Goal: Transaction & Acquisition: Book appointment/travel/reservation

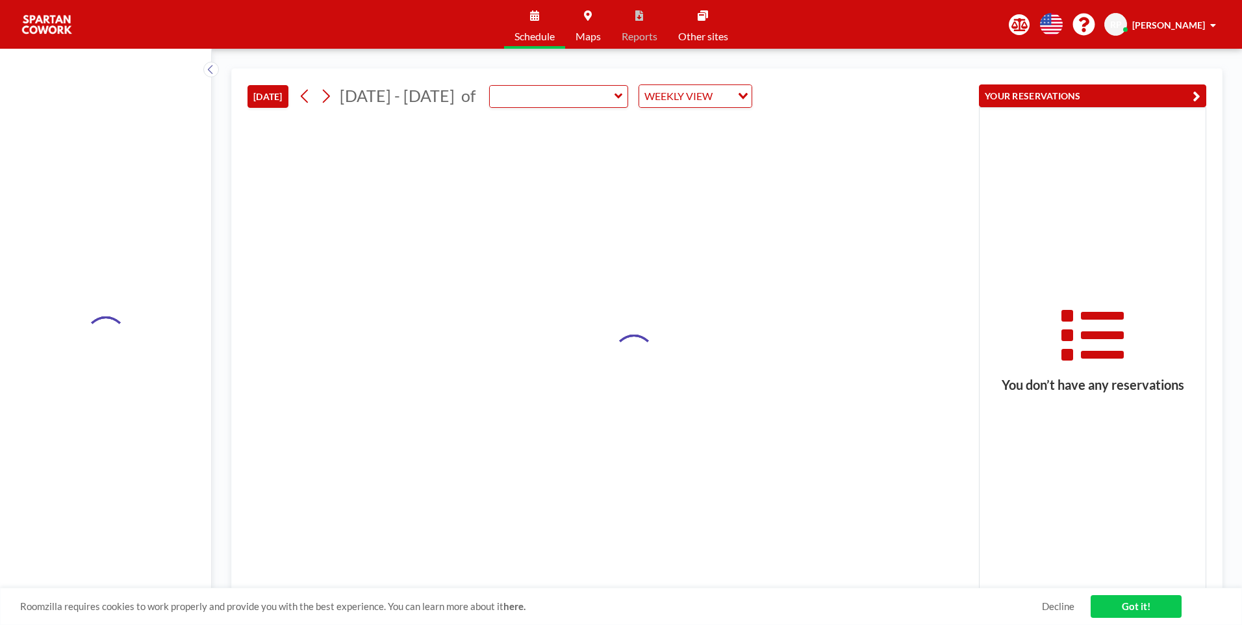
type input "Meeting Room"
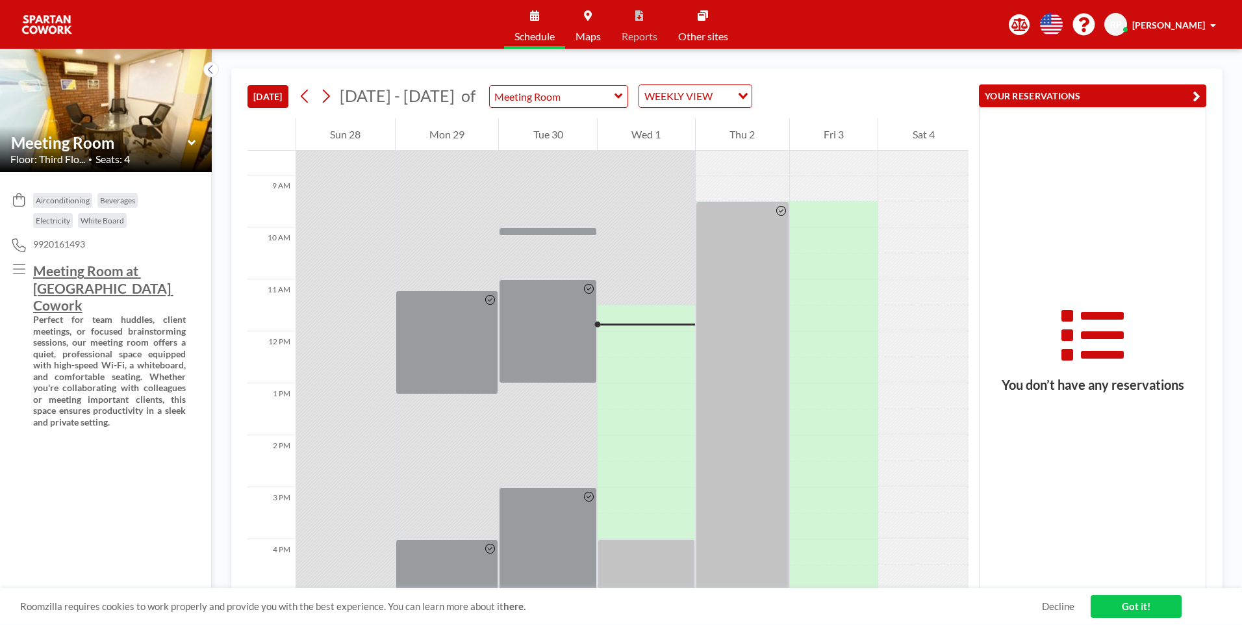
scroll to position [455, 0]
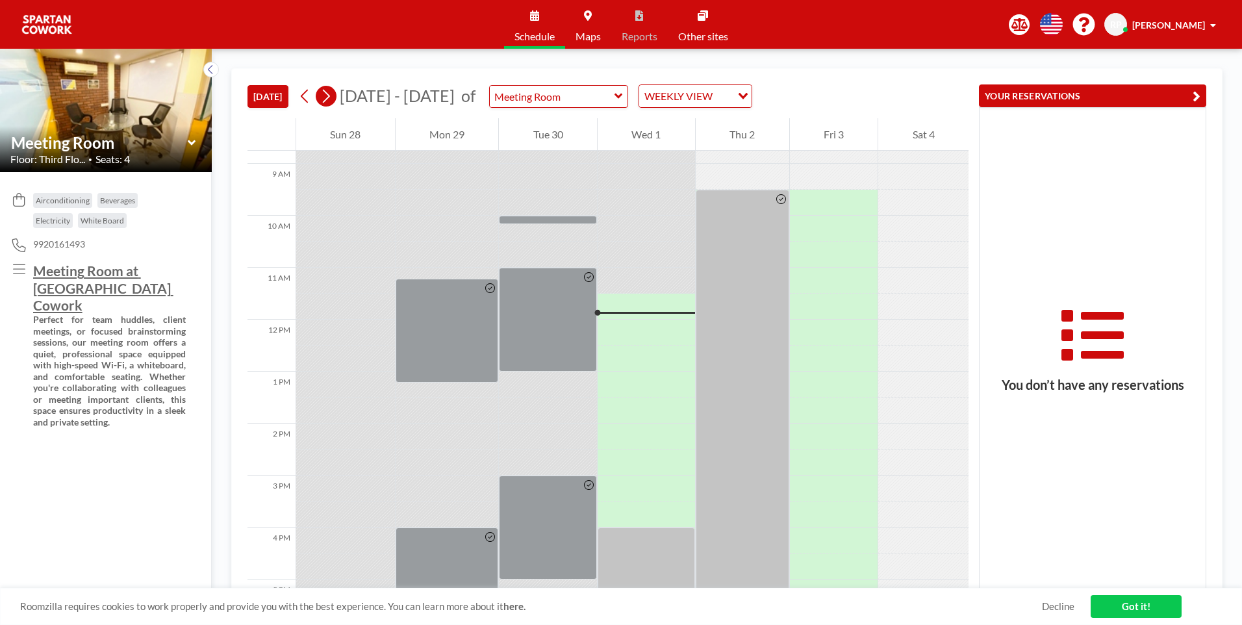
click at [335, 100] on button at bounding box center [326, 96] width 21 height 21
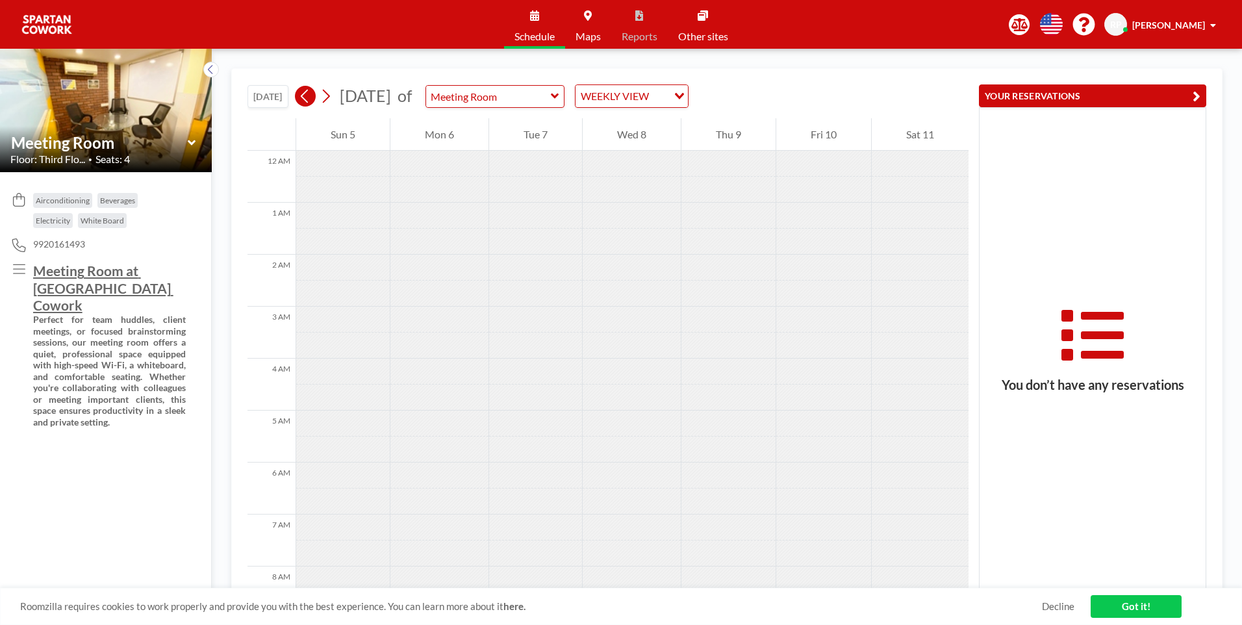
click at [309, 97] on icon at bounding box center [305, 95] width 12 height 19
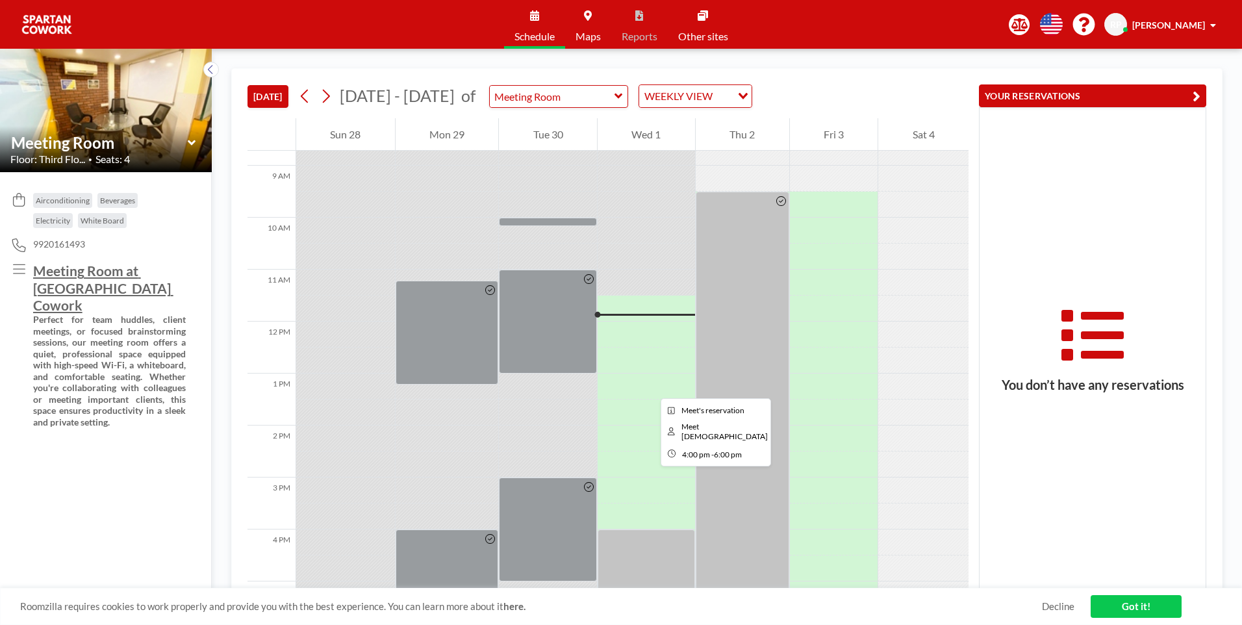
scroll to position [426, 0]
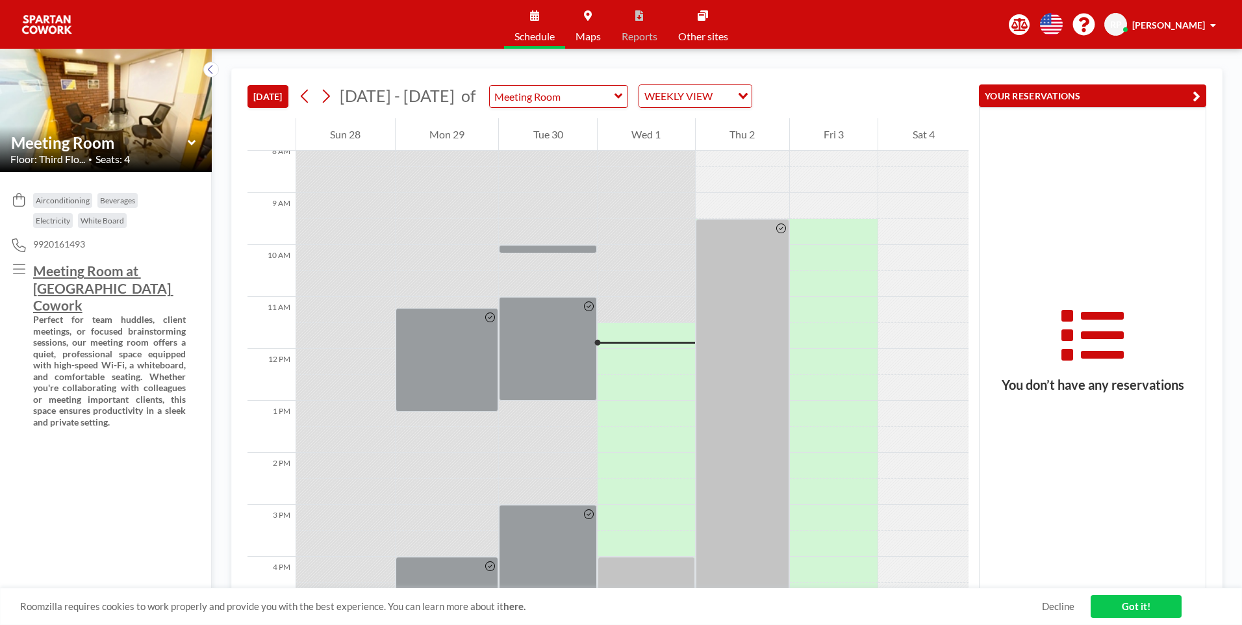
click at [295, 86] on button at bounding box center [305, 96] width 21 height 21
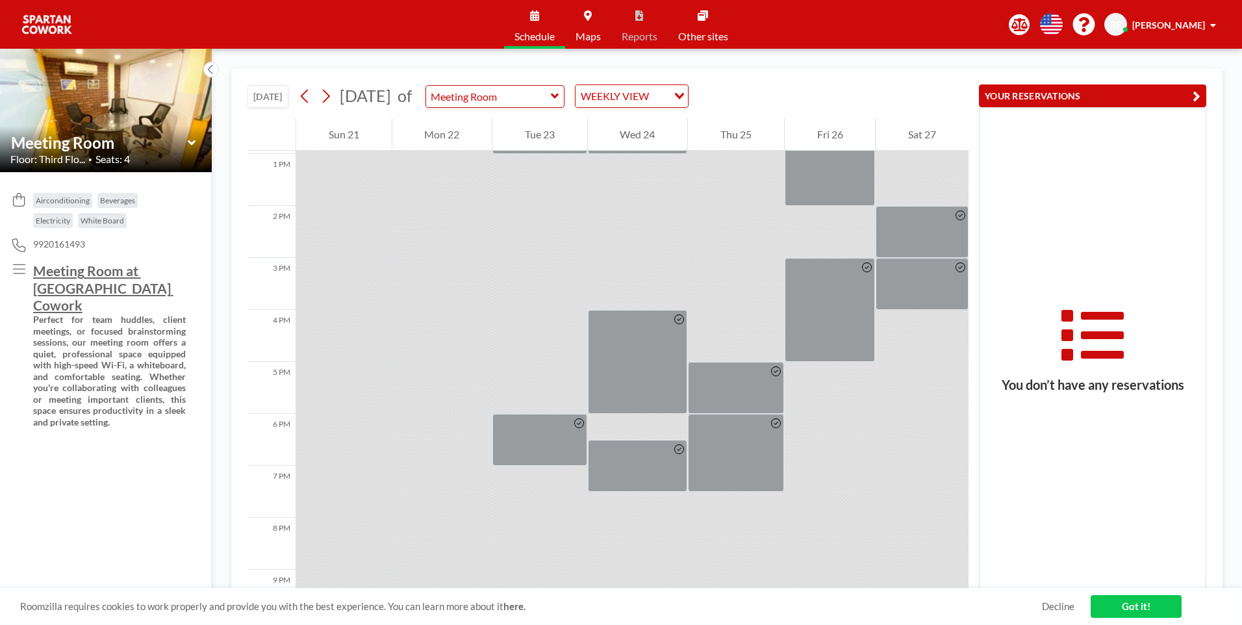
scroll to position [490, 0]
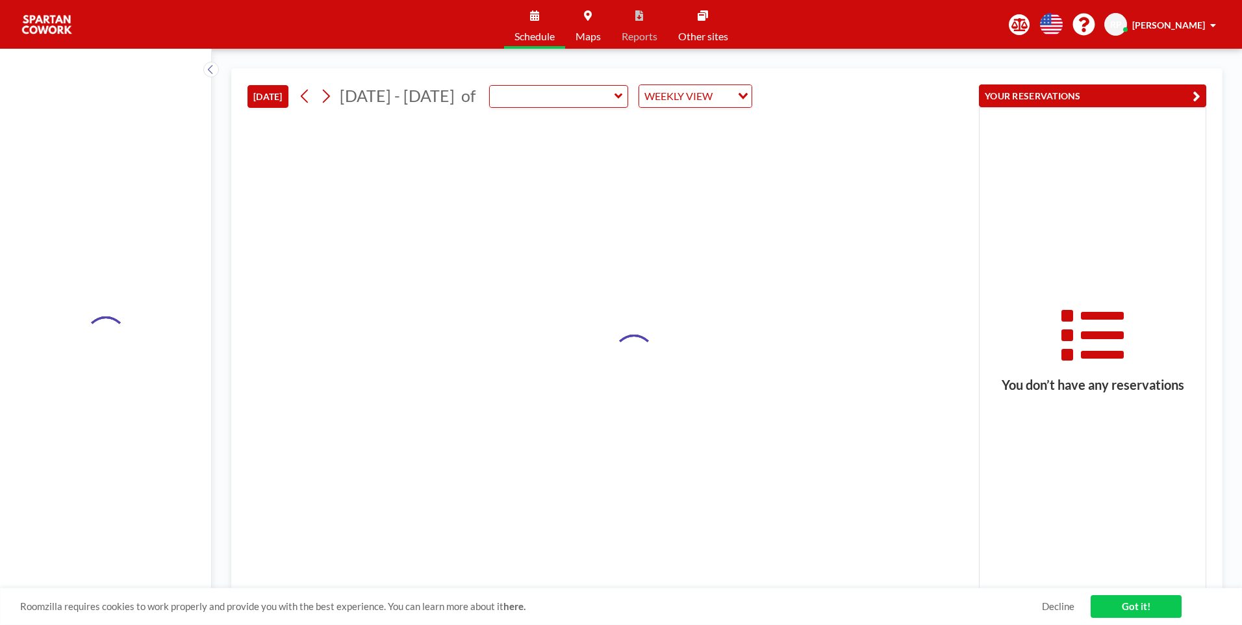
type input "Meeting Room"
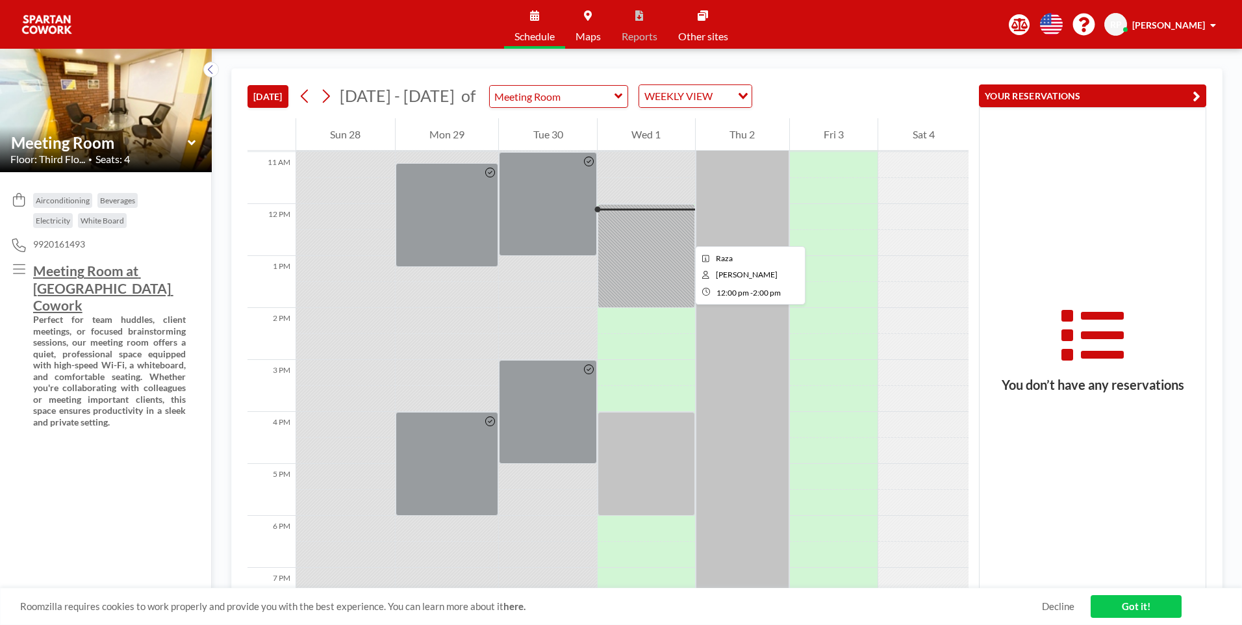
scroll to position [555, 0]
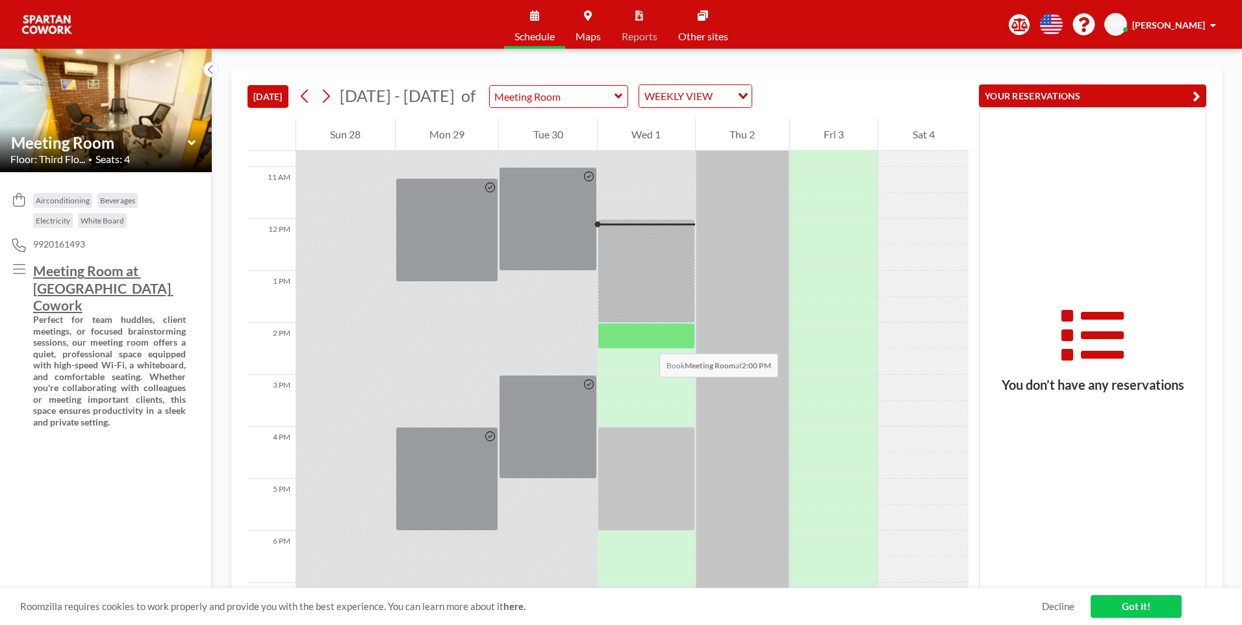
drag, startPoint x: 650, startPoint y: 334, endPoint x: 646, endPoint y: 340, distance: 7.3
click at [646, 340] on div at bounding box center [646, 336] width 97 height 26
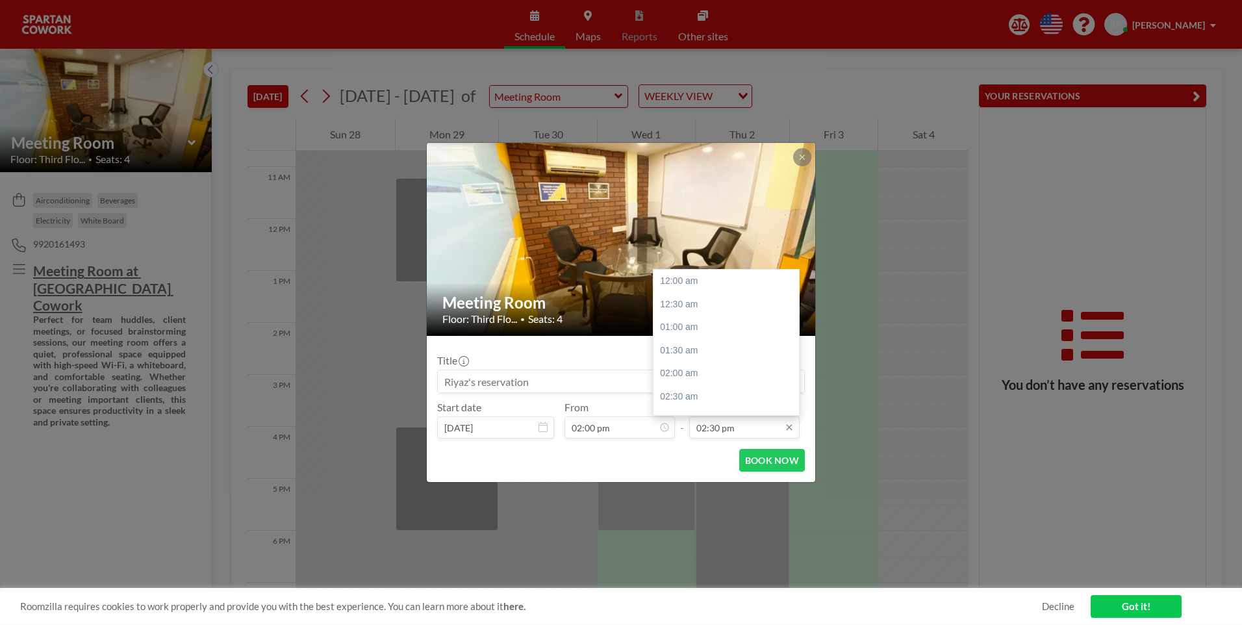
scroll to position [670, 0]
click at [673, 354] on div "04:00 pm" at bounding box center [730, 350] width 152 height 23
type input "04:00 pm"
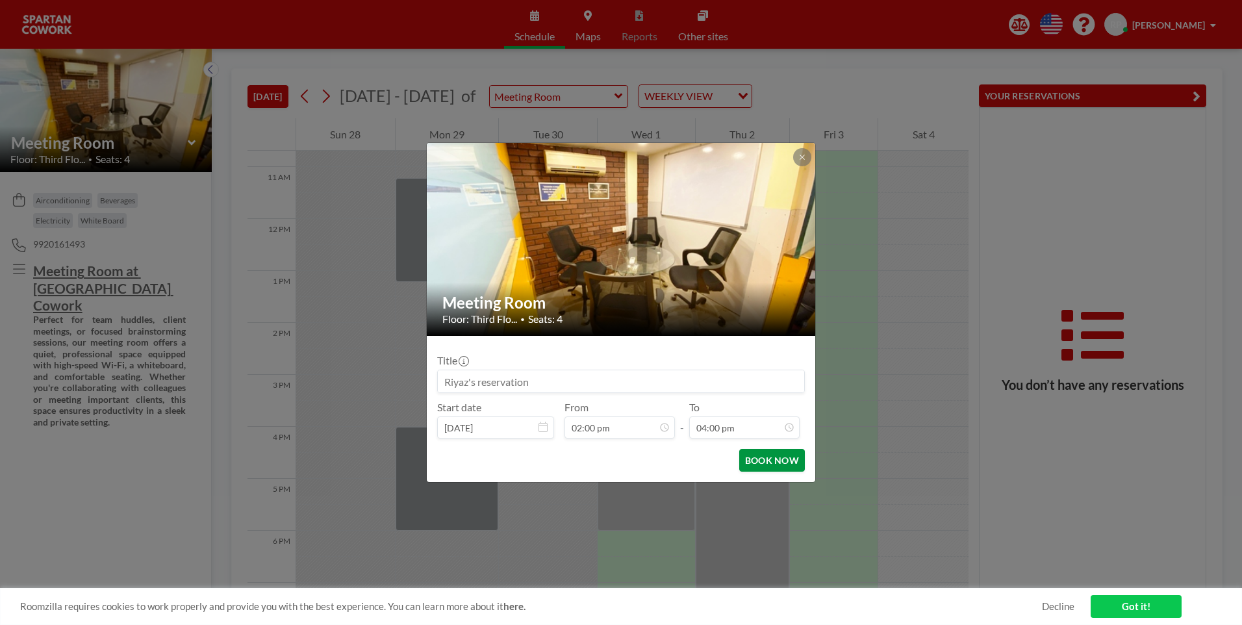
click at [767, 454] on button "BOOK NOW" at bounding box center [772, 460] width 66 height 23
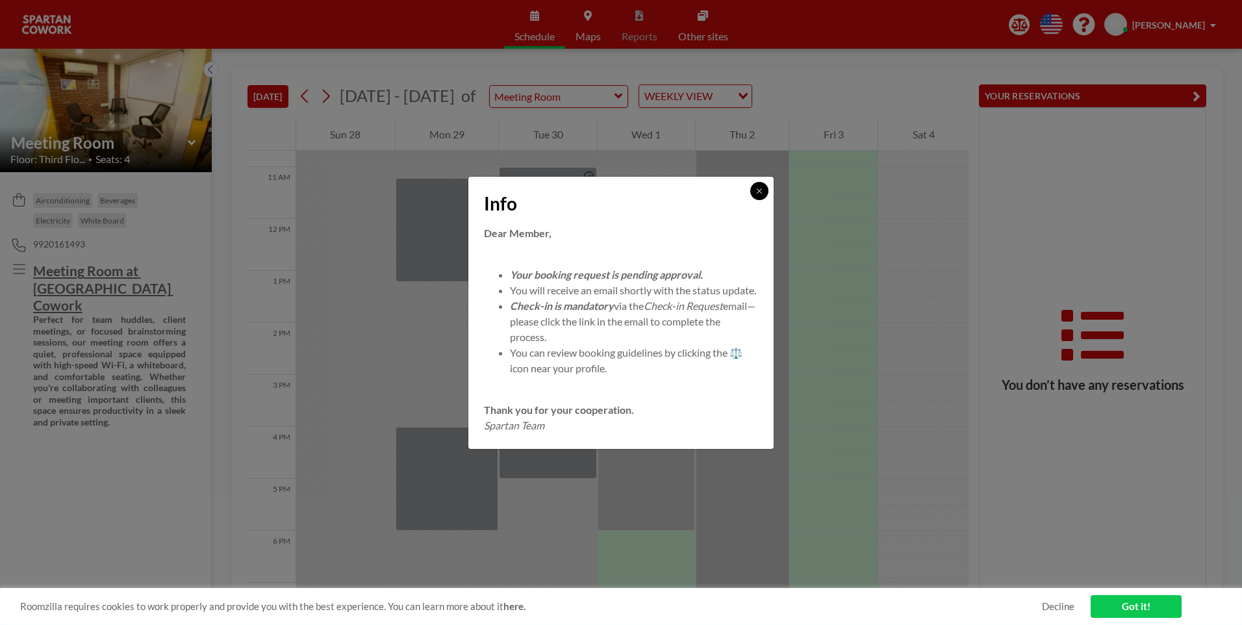
click at [759, 188] on icon at bounding box center [759, 190] width 5 height 5
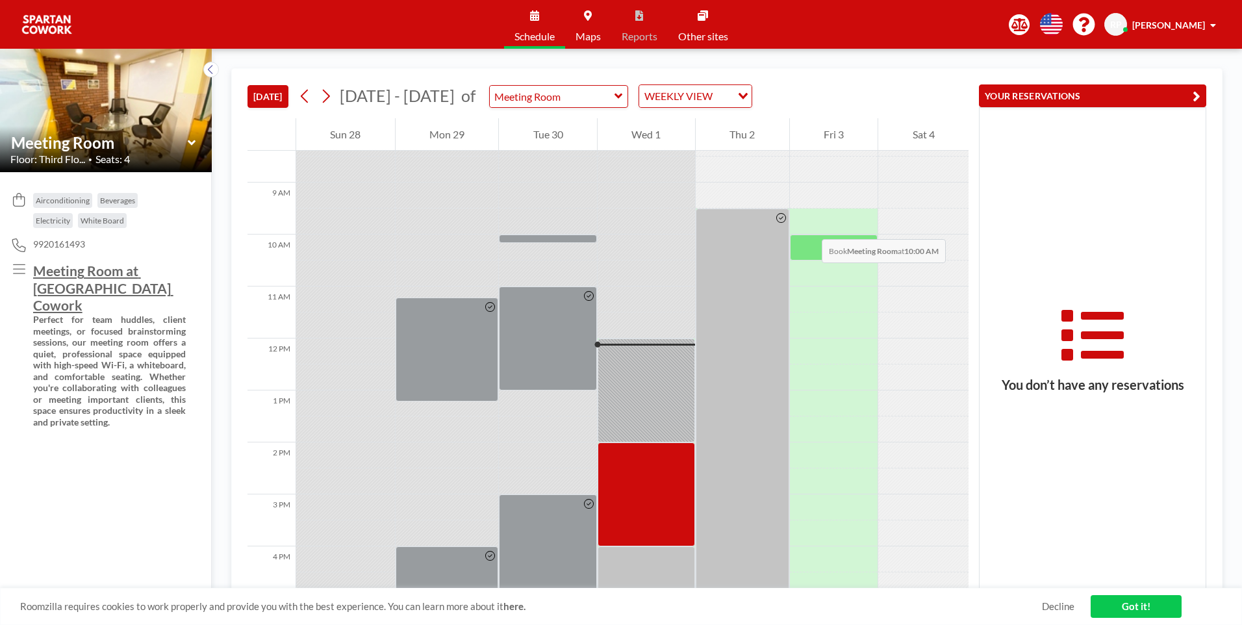
scroll to position [426, 0]
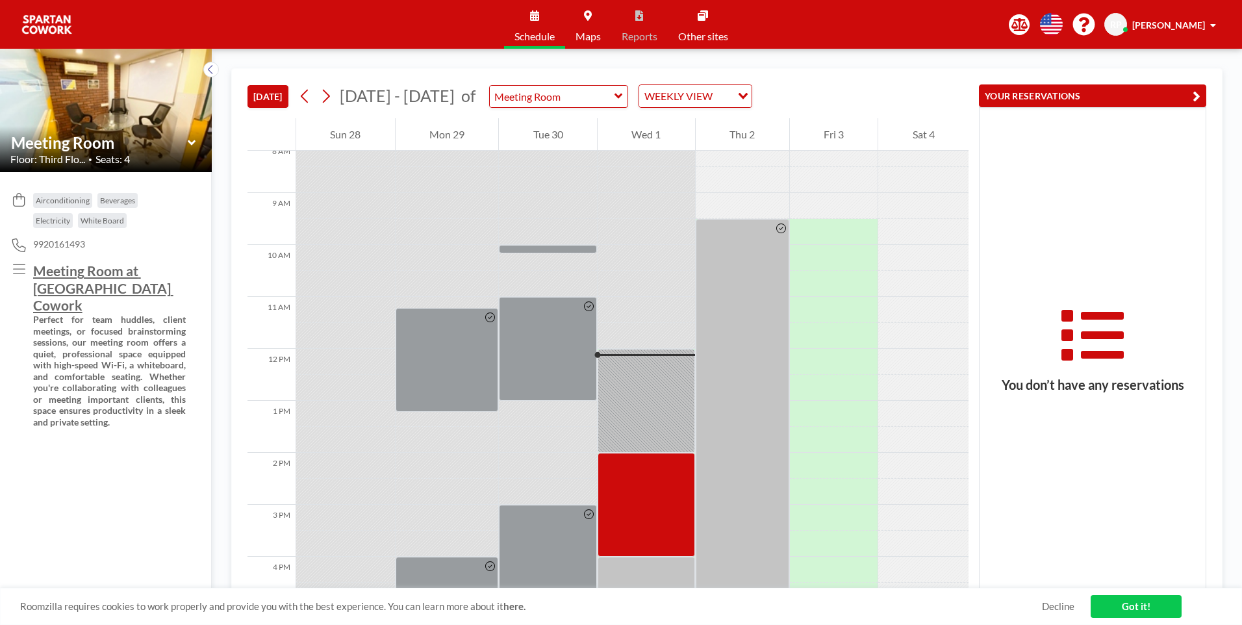
click at [1042, 615] on div "Roomzilla requires cookies to work properly and provide you with the best exper…" at bounding box center [621, 606] width 1242 height 37
click at [1043, 612] on link "Decline" at bounding box center [1058, 606] width 32 height 12
